Goal: Communication & Community: Answer question/provide support

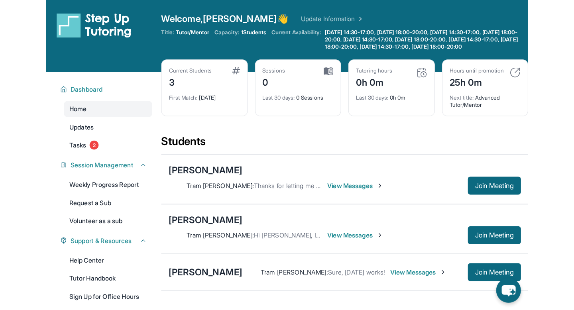
scroll to position [85, 0]
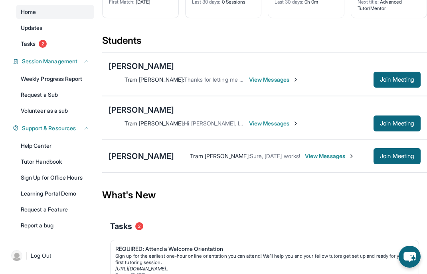
click at [332, 148] on div "[PERSON_NAME] Tram [PERSON_NAME] : Sure, [DATE] works! View Messages Join Meeti…" at bounding box center [264, 156] width 325 height 33
click at [332, 157] on span "View Messages" at bounding box center [330, 156] width 50 height 8
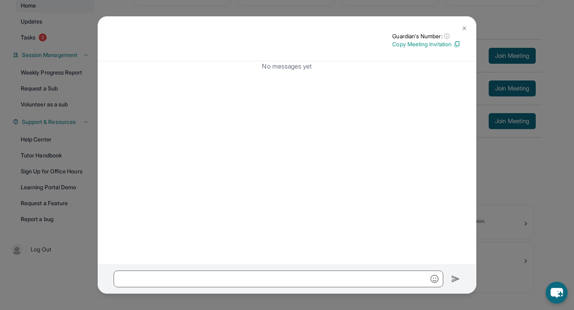
click at [426, 27] on img at bounding box center [464, 28] width 6 height 6
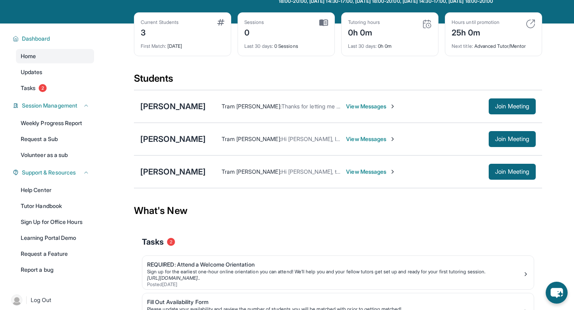
scroll to position [32, 0]
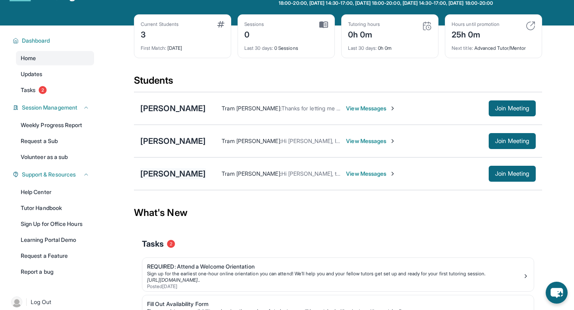
click at [197, 175] on div "[PERSON_NAME]" at bounding box center [172, 173] width 65 height 11
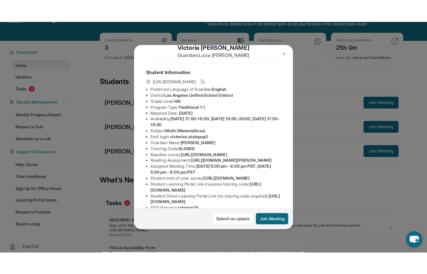
scroll to position [19, 0]
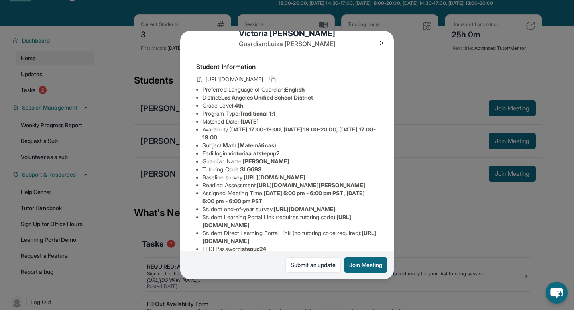
click at [257, 169] on span "SLG69S" at bounding box center [251, 169] width 22 height 7
copy span "SLG69S"
click at [382, 43] on img at bounding box center [382, 43] width 6 height 6
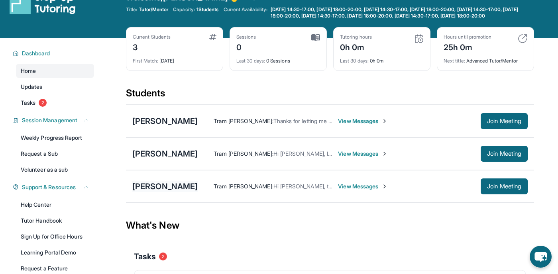
click at [182, 192] on div "[PERSON_NAME]" at bounding box center [164, 186] width 65 height 11
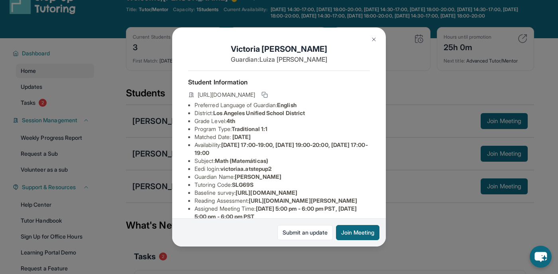
scroll to position [9, 0]
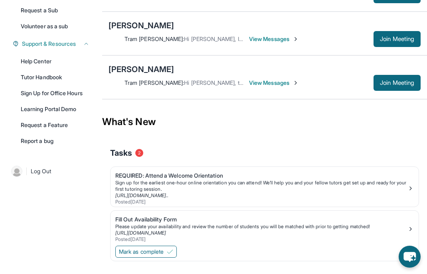
scroll to position [170, 0]
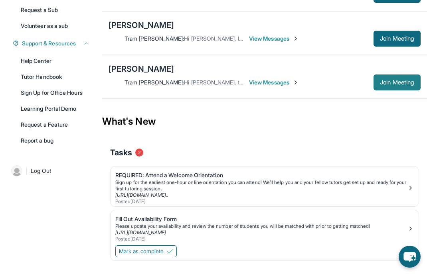
click at [375, 89] on button "Join Meeting" at bounding box center [396, 83] width 47 height 16
